Goal: Communication & Community: Answer question/provide support

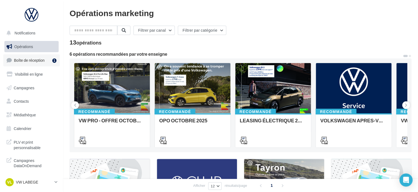
click at [41, 60] on span "Boîte de réception" at bounding box center [29, 60] width 31 height 5
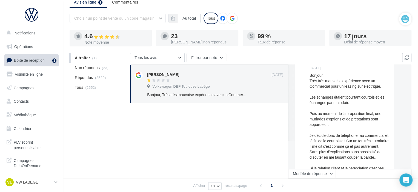
scroll to position [30, 0]
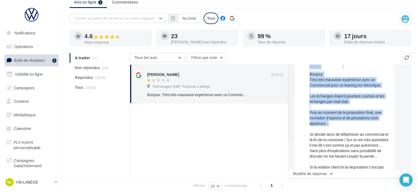
drag, startPoint x: 307, startPoint y: 118, endPoint x: 338, endPoint y: 125, distance: 31.6
click at [338, 125] on div "YL [PERSON_NAME] [DATE] Bonjour, Très très mauvaise expérience avec un Commerci…" at bounding box center [344, 147] width 90 height 188
click at [338, 125] on div "Bonjour, Très très mauvaise expérience avec un Commercial pour un leasing sur é…" at bounding box center [349, 157] width 80 height 170
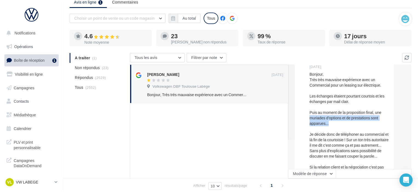
drag, startPoint x: 332, startPoint y: 124, endPoint x: 309, endPoint y: 119, distance: 23.8
click at [309, 119] on div "YL [PERSON_NAME] [DATE] Bonjour, Très très mauvaise expérience avec un Commerci…" at bounding box center [344, 147] width 90 height 188
click at [325, 131] on div "Bonjour, Très très mauvaise expérience avec un Commercial pour un leasing sur é…" at bounding box center [349, 157] width 80 height 170
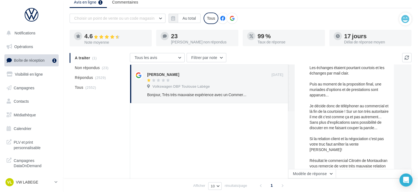
scroll to position [113, 0]
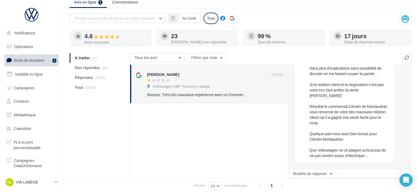
click at [47, 61] on link "Boîte de réception 1" at bounding box center [31, 60] width 56 height 12
click at [83, 58] on ul "A traiter (1) Non répondus (23) Répondus (2529) Tous (2552)" at bounding box center [99, 72] width 58 height 39
